Goal: Task Accomplishment & Management: Manage account settings

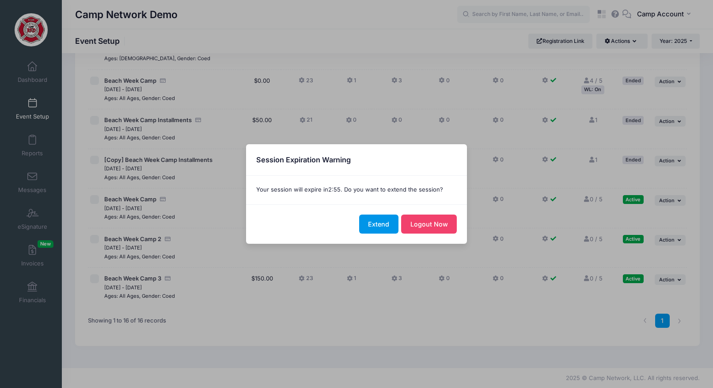
click at [387, 225] on button "Extend" at bounding box center [378, 223] width 39 height 19
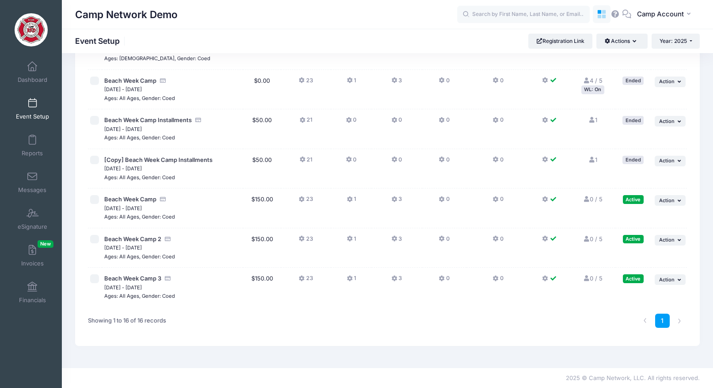
click at [604, 18] on icon at bounding box center [604, 17] width 4 height 4
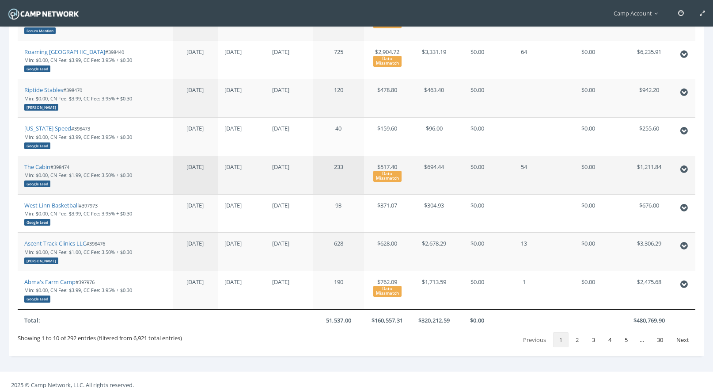
scroll to position [307, 0]
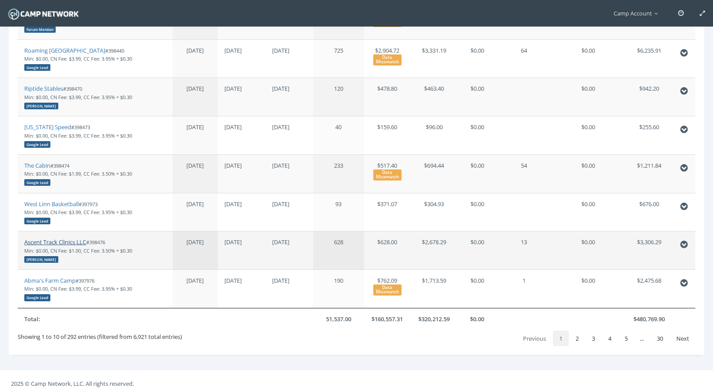
click at [48, 243] on link "Ascent Track Clinics LLC" at bounding box center [55, 242] width 62 height 8
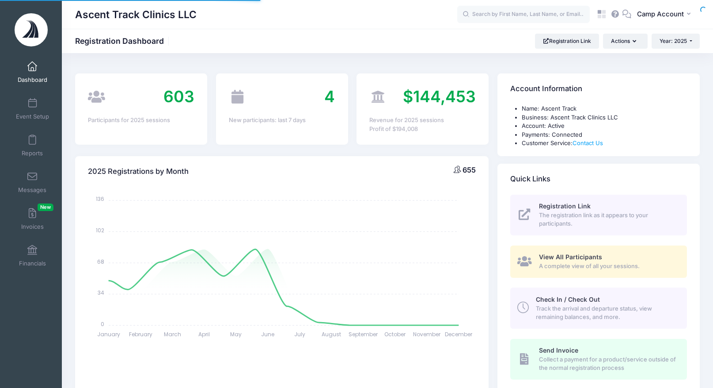
select select
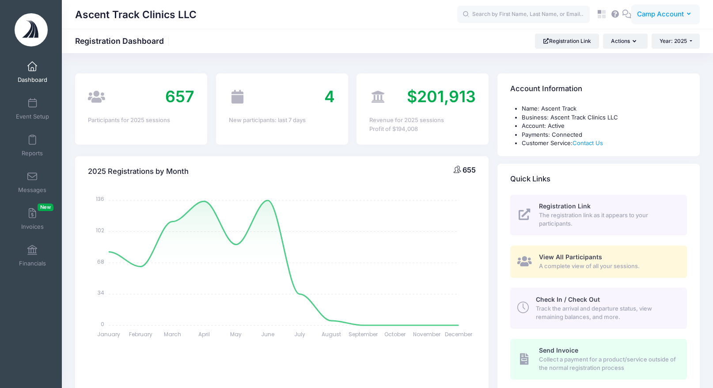
click at [643, 18] on span "Camp Account" at bounding box center [660, 14] width 47 height 10
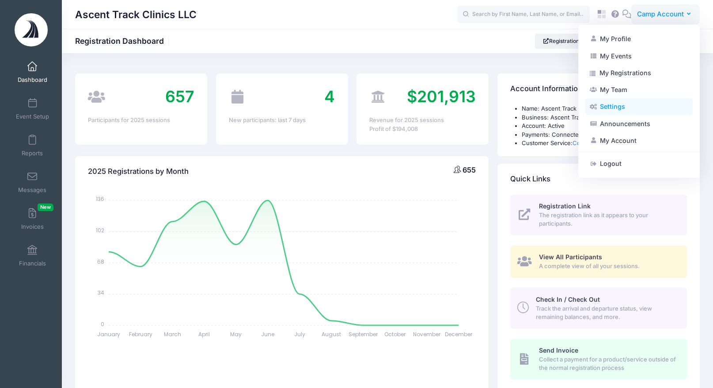
click at [623, 106] on link "Settings" at bounding box center [638, 106] width 107 height 17
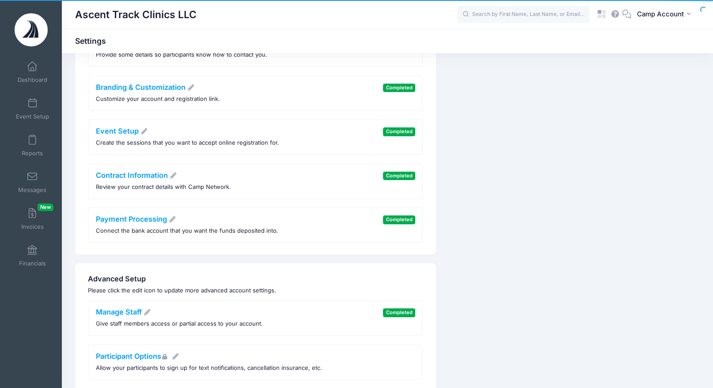
scroll to position [150, 0]
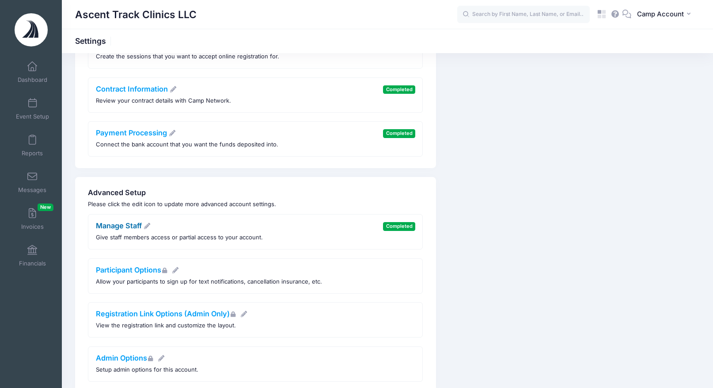
click at [131, 226] on link "Manage Staff" at bounding box center [123, 225] width 55 height 9
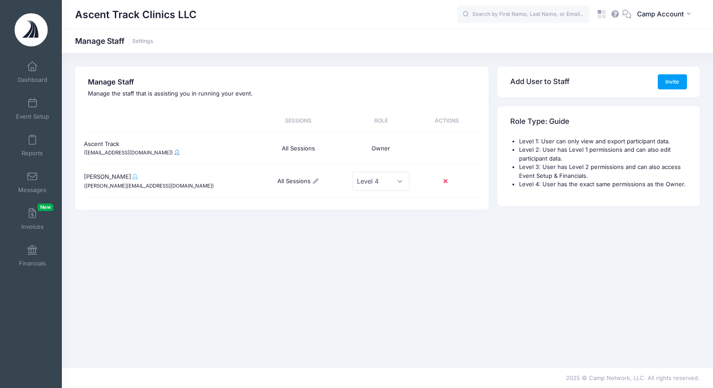
click at [175, 154] on span at bounding box center [177, 151] width 5 height 5
